Goal: Transaction & Acquisition: Book appointment/travel/reservation

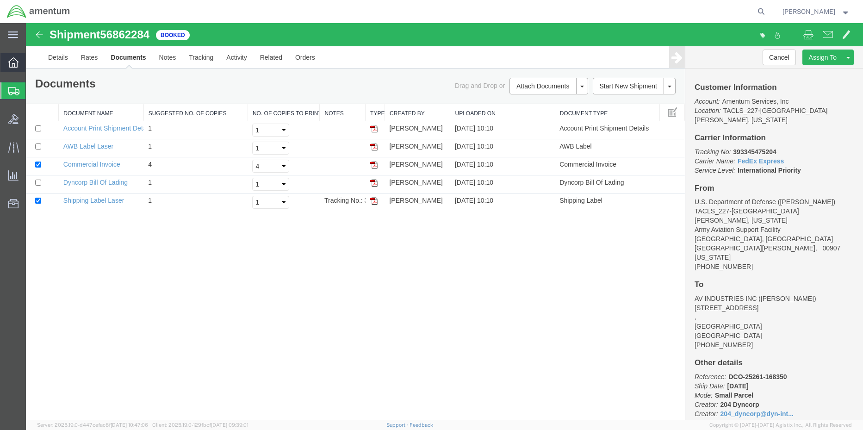
click at [5, 61] on div at bounding box center [13, 62] width 26 height 19
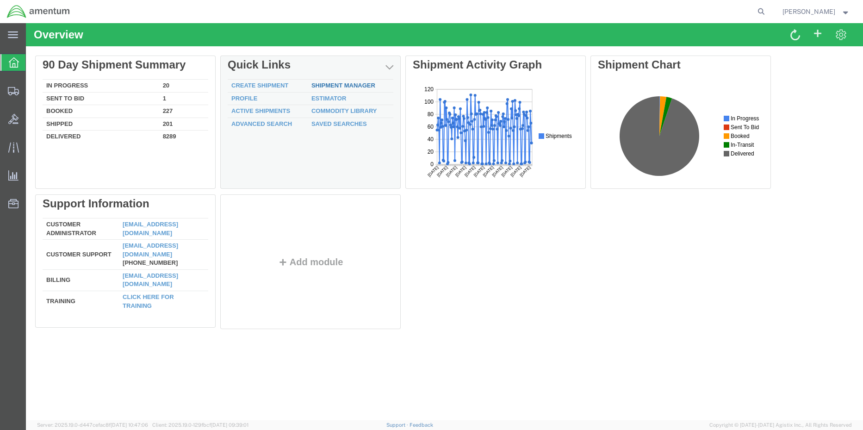
click at [334, 82] on link "Shipment Manager" at bounding box center [343, 85] width 64 height 7
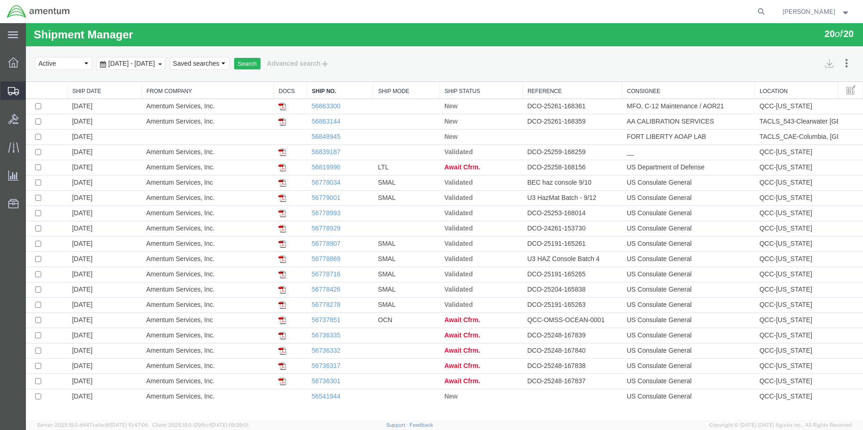
click at [0, 0] on span "Shipment Manager" at bounding box center [0, 0] width 0 height 0
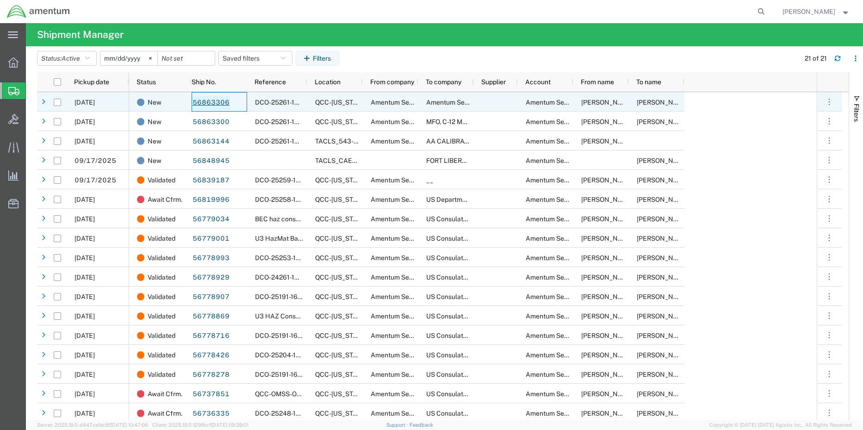
click at [211, 101] on link "56863306" at bounding box center [211, 102] width 38 height 15
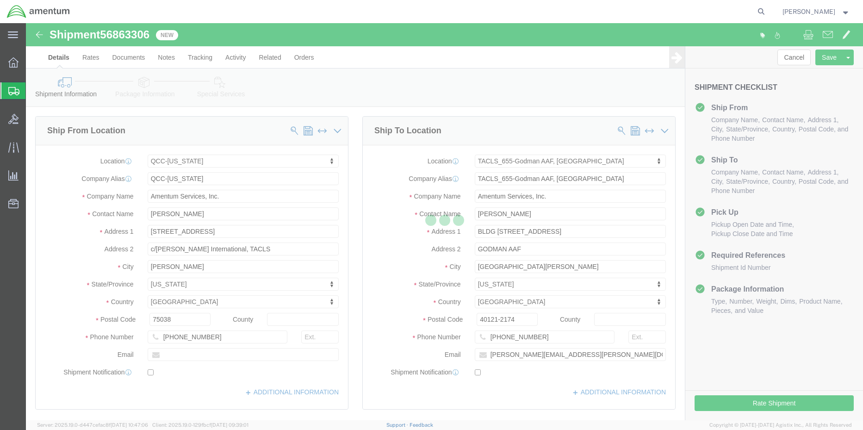
select select "42668"
select select "42727"
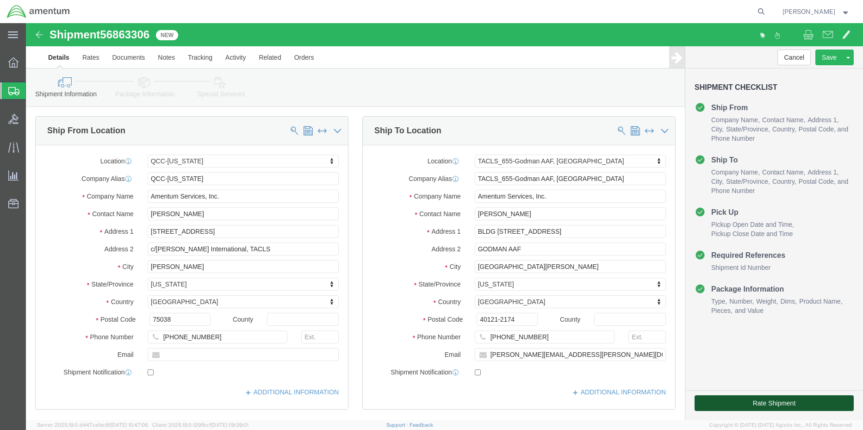
click button "Rate Shipment"
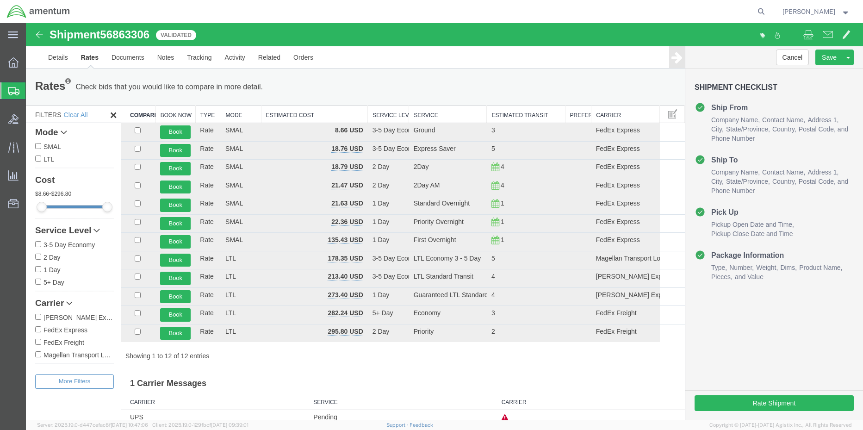
click at [37, 330] on input "FedEx Express" at bounding box center [38, 329] width 6 height 6
checkbox input "true"
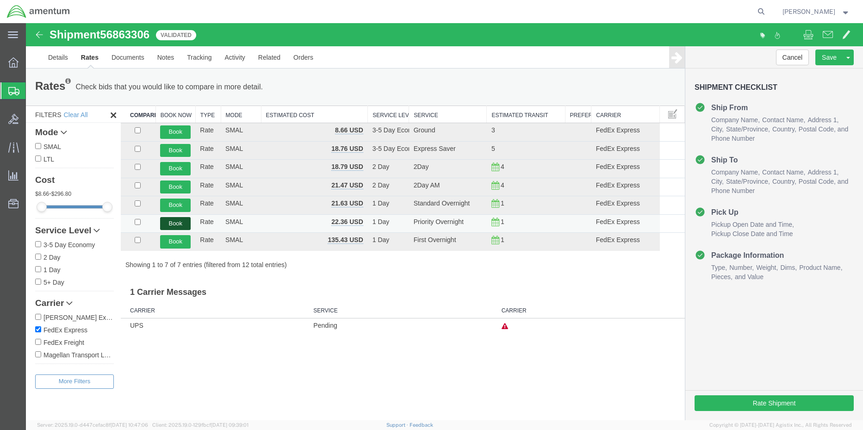
click at [175, 222] on button "Book" at bounding box center [175, 223] width 31 height 13
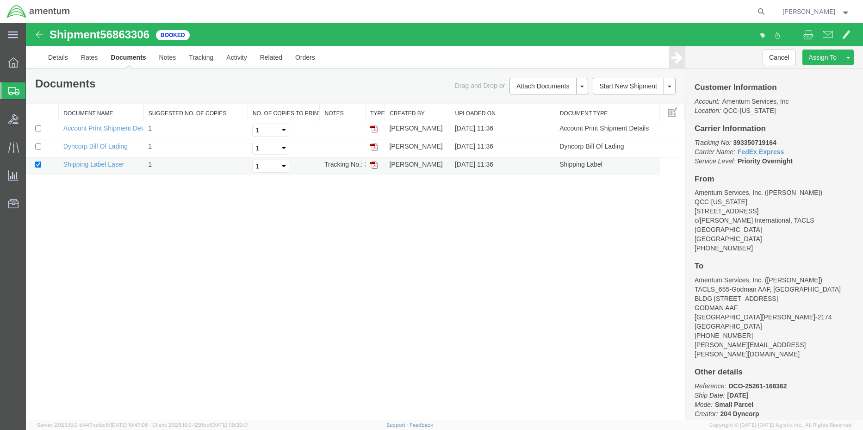
click at [373, 165] on img at bounding box center [373, 164] width 7 height 7
